Goal: Transaction & Acquisition: Obtain resource

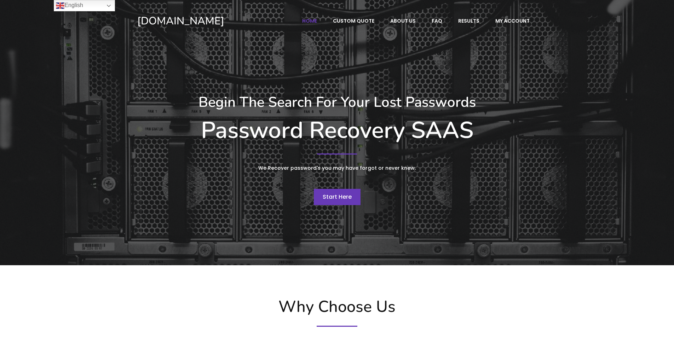
click at [336, 197] on span "Start Here" at bounding box center [337, 197] width 29 height 8
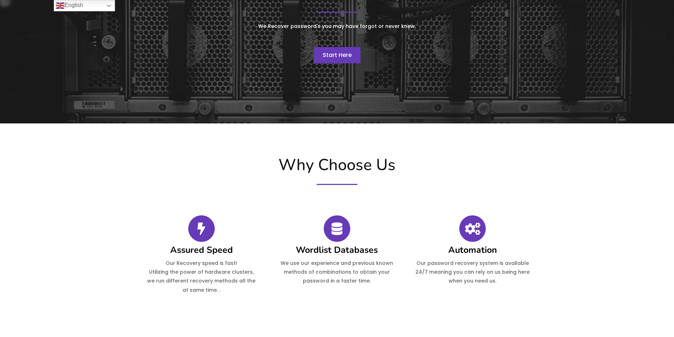
scroll to position [212, 0]
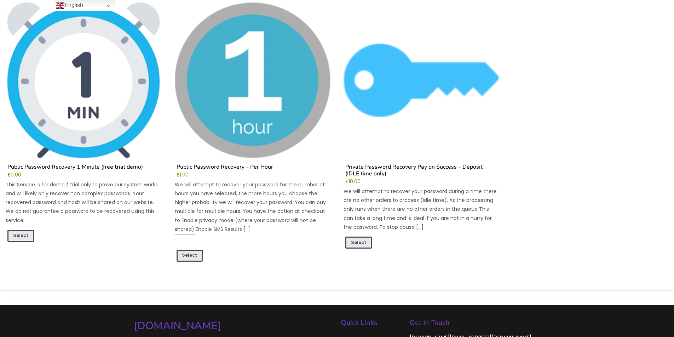
scroll to position [106, 0]
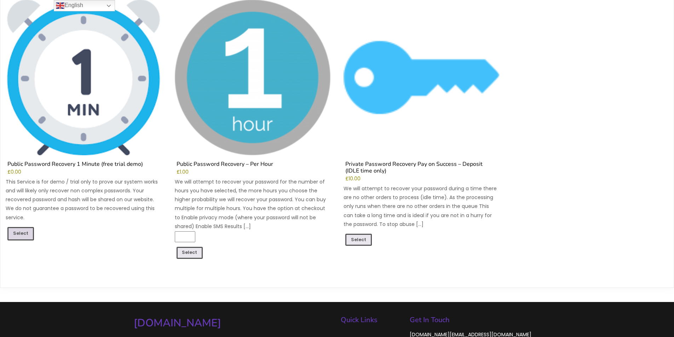
click at [18, 233] on link "Select" at bounding box center [20, 233] width 27 height 13
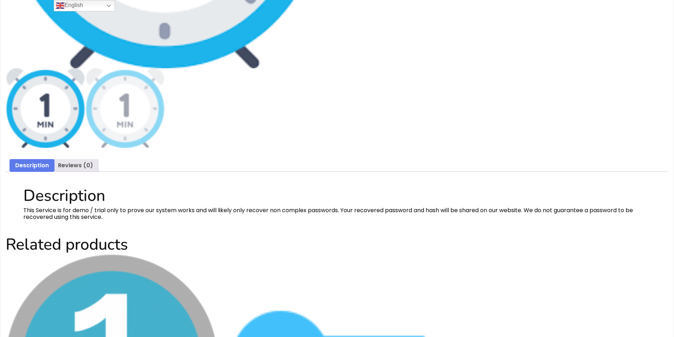
scroll to position [319, 0]
